Goal: Information Seeking & Learning: Learn about a topic

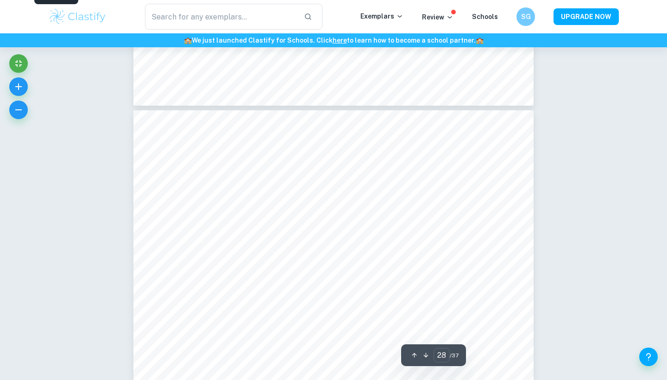
scroll to position [15670, 0]
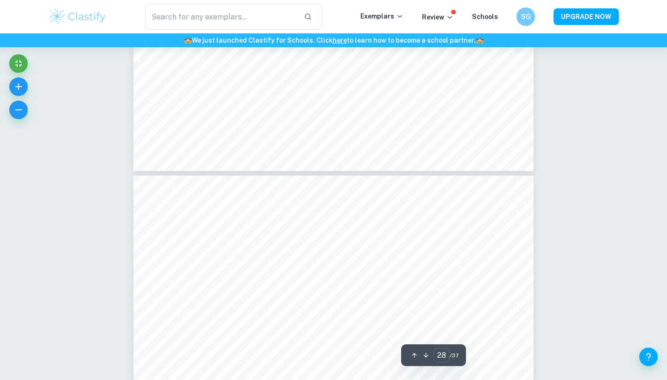
click at [78, 19] on img at bounding box center [77, 16] width 59 height 19
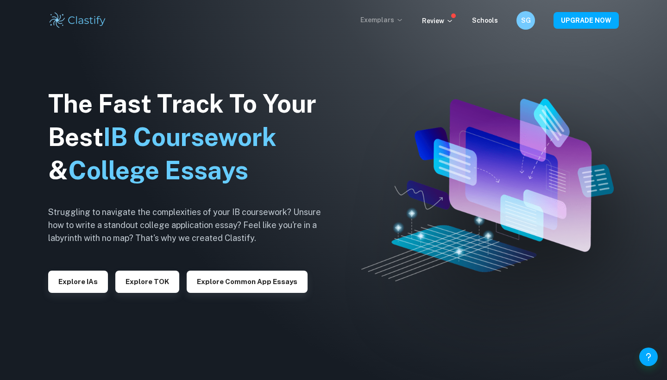
click at [397, 19] on p "Exemplars" at bounding box center [381, 20] width 43 height 10
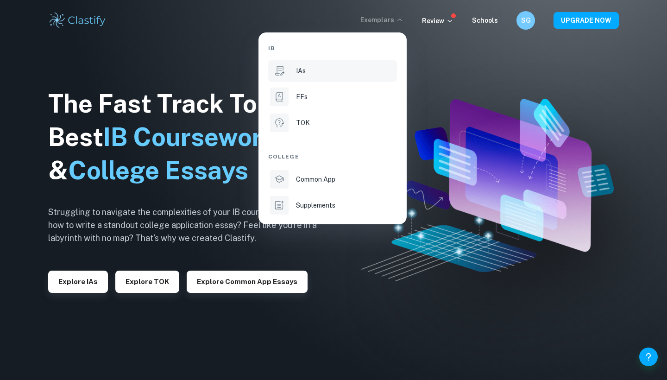
click at [318, 70] on div "IAs" at bounding box center [345, 71] width 99 height 10
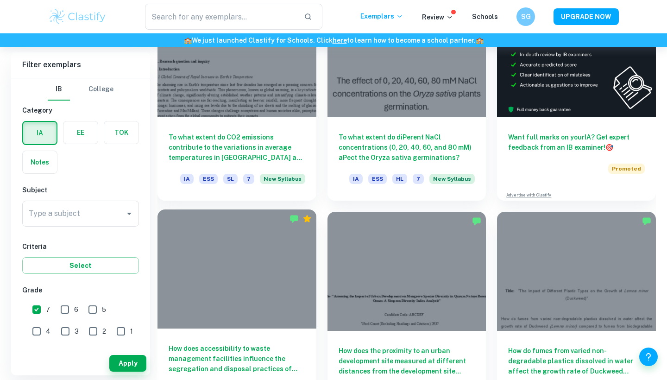
scroll to position [317, 0]
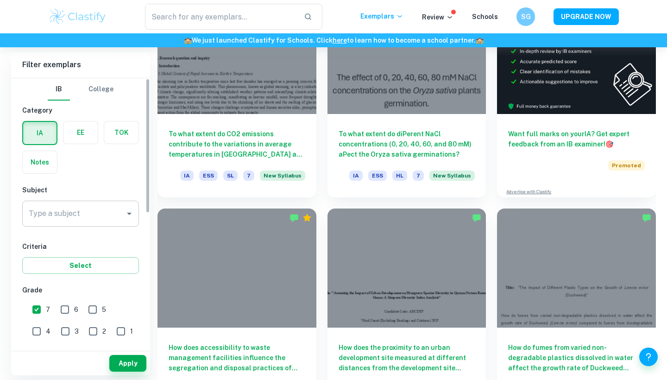
click at [113, 222] on input "Type a subject" at bounding box center [73, 214] width 94 height 18
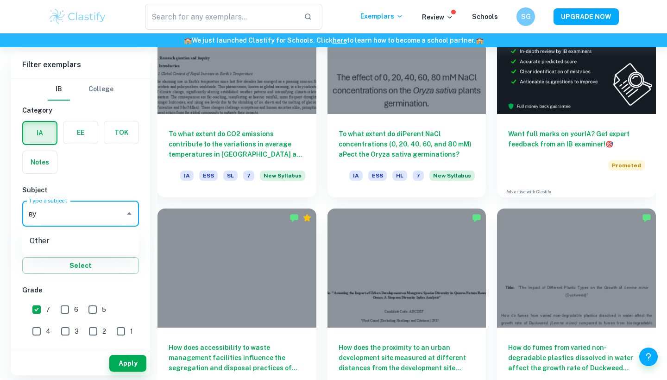
type input "в"
click at [71, 259] on li "Design technology" at bounding box center [80, 260] width 117 height 17
type input "Design technology"
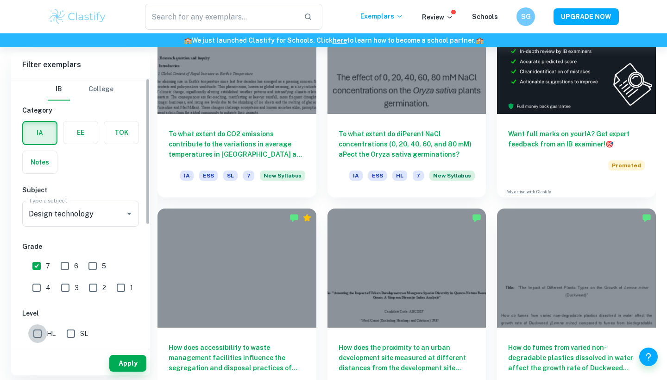
click at [38, 335] on input "HL" at bounding box center [37, 333] width 19 height 19
checkbox input "true"
click at [117, 364] on button "Apply" at bounding box center [127, 363] width 37 height 17
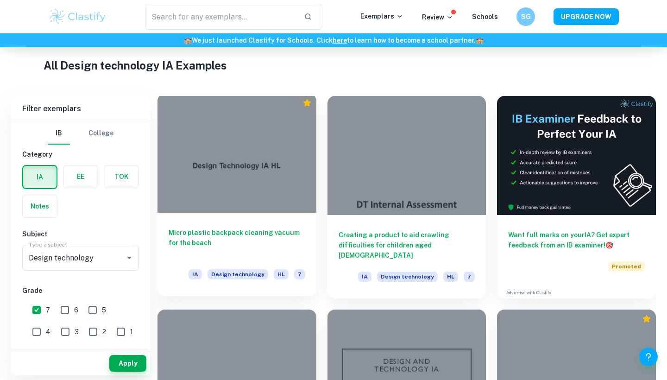
scroll to position [185, 0]
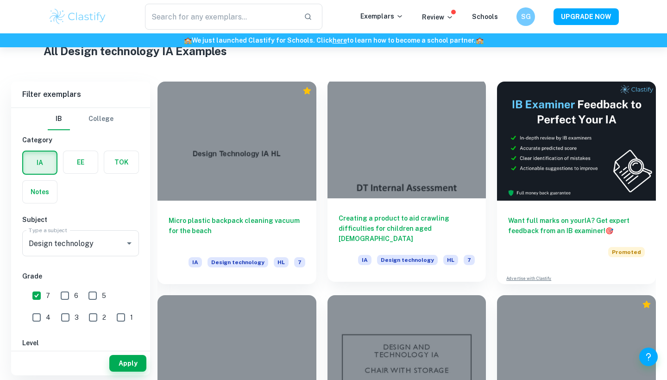
click at [417, 168] on div at bounding box center [406, 138] width 159 height 119
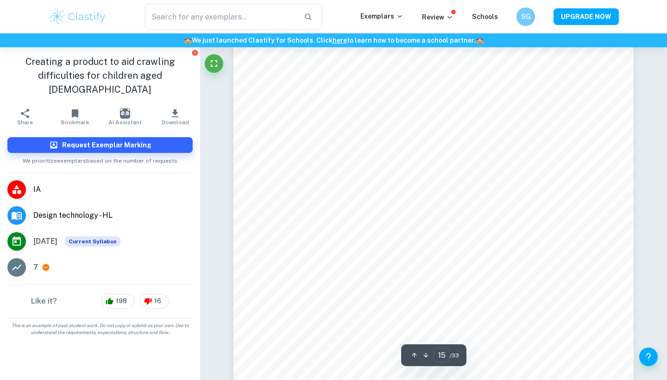
type input "16"
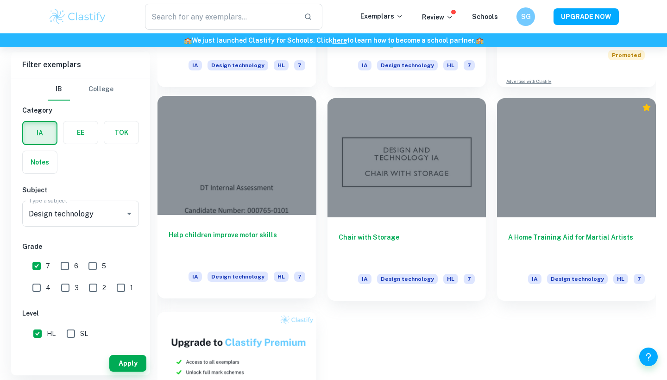
scroll to position [381, 0]
click at [277, 191] on div at bounding box center [236, 155] width 159 height 119
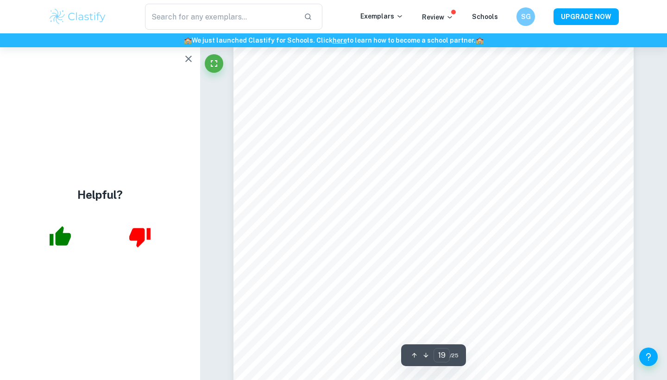
scroll to position [10829, 0]
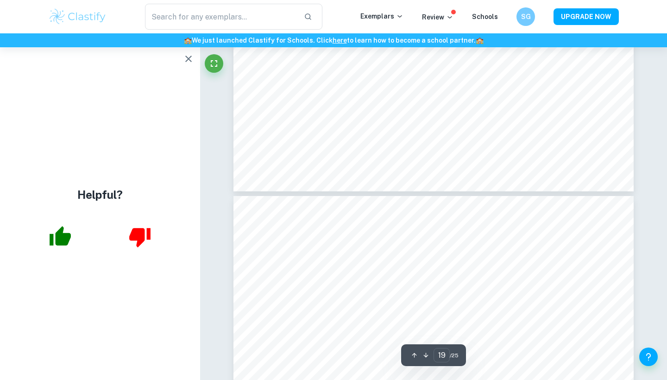
type input "18"
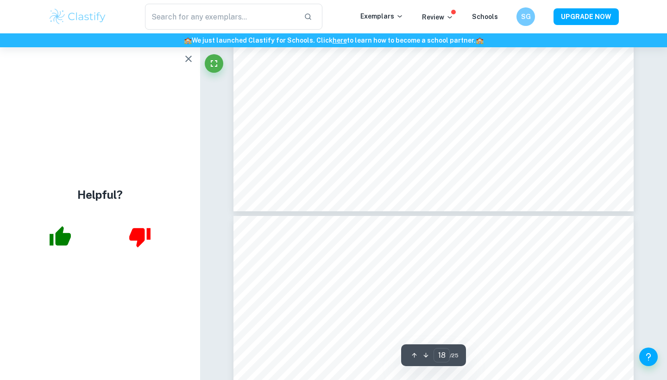
scroll to position [10513, 0]
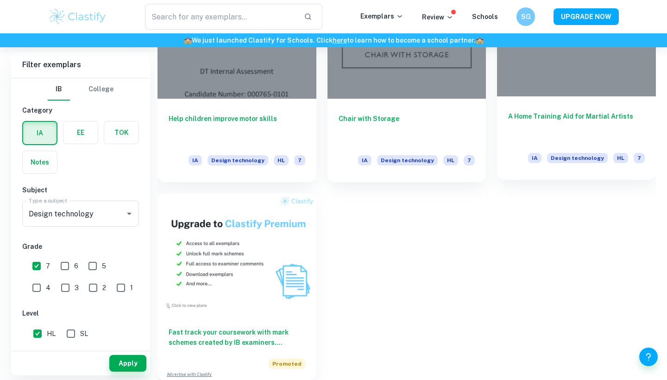
scroll to position [500, 0]
